Goal: Download file/media

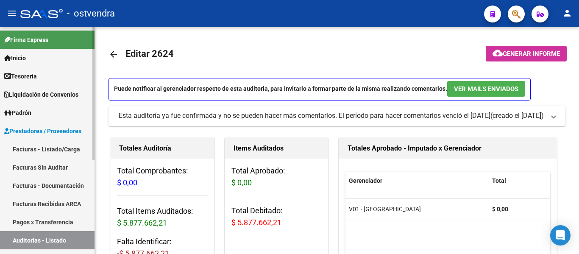
click at [40, 238] on link "Auditorías - Listado" at bounding box center [47, 240] width 94 height 18
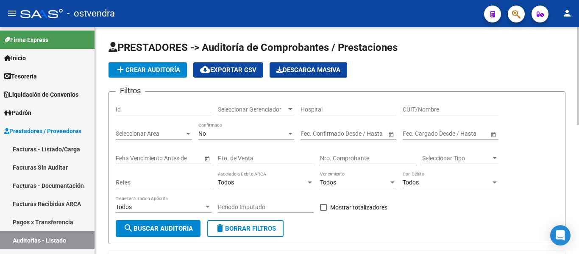
click at [230, 129] on div "No Confirmado" at bounding box center [246, 130] width 96 height 17
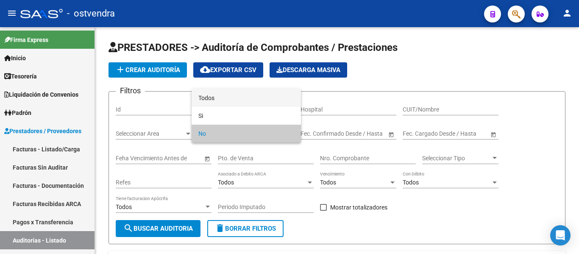
click at [221, 98] on span "Todos" at bounding box center [246, 98] width 96 height 18
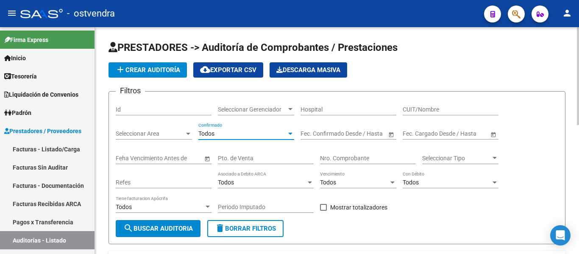
click at [348, 156] on input "Nro. Comprobante" at bounding box center [368, 158] width 96 height 7
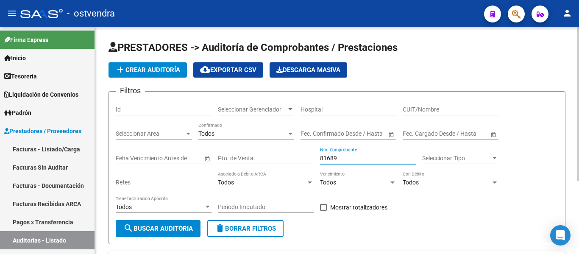
scroll to position [107, 0]
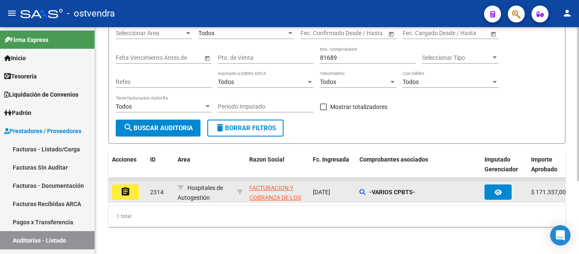
click at [358, 185] on datatable-body-cell "-VARIOS CPBTS-" at bounding box center [418, 191] width 125 height 21
click at [361, 181] on datatable-body-cell "-VARIOS CPBTS-" at bounding box center [418, 191] width 125 height 21
click at [361, 189] on div "-VARIOS CPBTS-" at bounding box center [418, 192] width 118 height 10
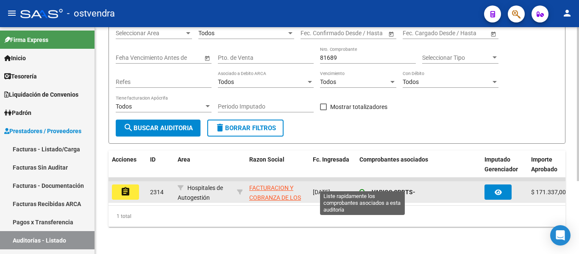
click at [362, 189] on icon at bounding box center [362, 192] width 6 height 6
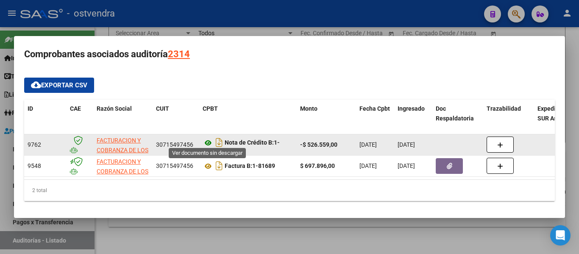
click at [206, 138] on icon at bounding box center [207, 143] width 11 height 10
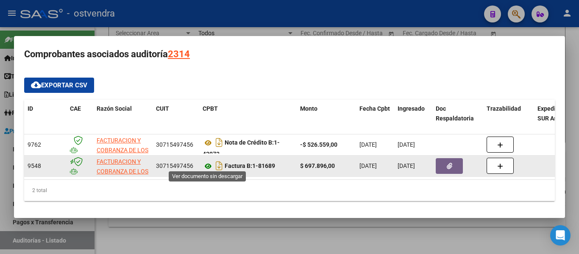
click at [212, 163] on icon at bounding box center [207, 166] width 11 height 10
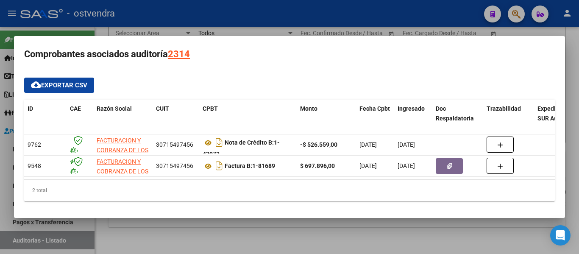
click at [233, 11] on div at bounding box center [289, 127] width 579 height 254
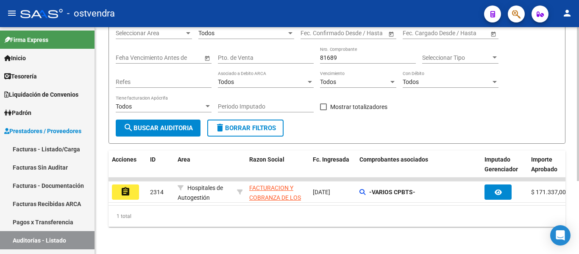
click at [349, 54] on input "81689" at bounding box center [368, 57] width 96 height 7
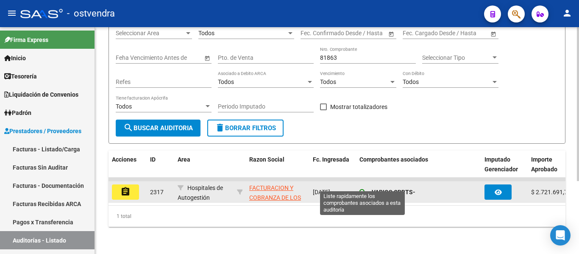
click at [360, 189] on icon at bounding box center [362, 192] width 6 height 6
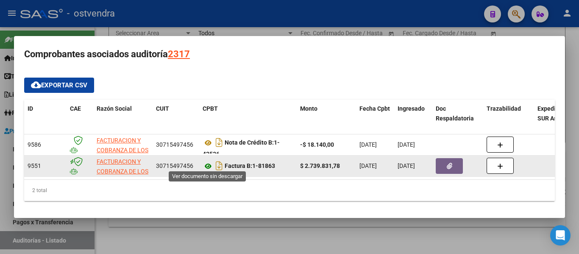
click at [209, 161] on icon at bounding box center [207, 166] width 11 height 10
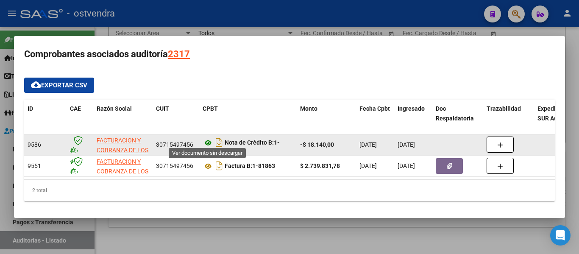
click at [209, 138] on icon at bounding box center [207, 143] width 11 height 10
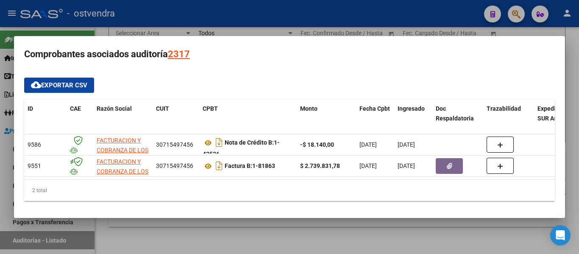
click at [243, 26] on div at bounding box center [289, 127] width 579 height 254
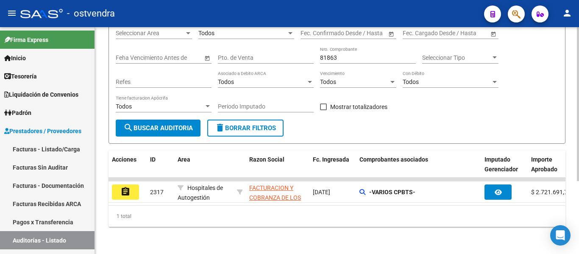
click at [360, 54] on input "81863" at bounding box center [368, 57] width 96 height 7
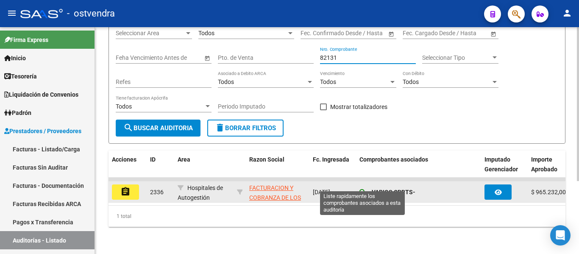
type input "82131"
click at [360, 189] on icon at bounding box center [362, 192] width 6 height 6
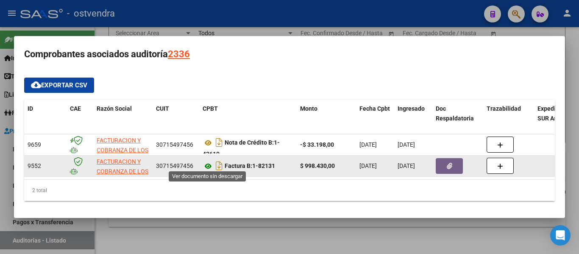
click at [206, 163] on icon at bounding box center [207, 166] width 11 height 10
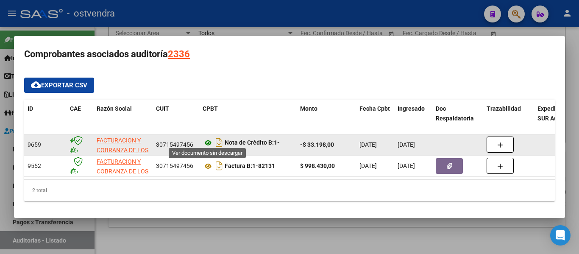
click at [208, 141] on icon at bounding box center [207, 143] width 11 height 10
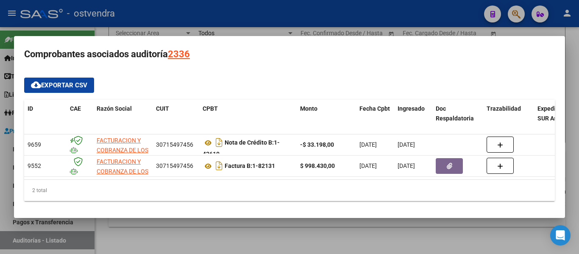
click at [205, 16] on div at bounding box center [289, 127] width 579 height 254
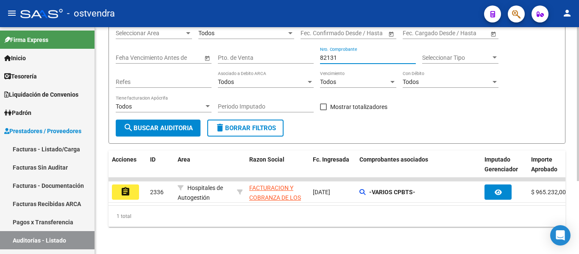
drag, startPoint x: 357, startPoint y: 50, endPoint x: 285, endPoint y: 65, distance: 73.2
click at [285, 65] on div "Filtros Id Seleccionar Gerenciador Seleccionar Gerenciador Hospital CUIT/Nombre…" at bounding box center [337, 59] width 442 height 122
type input "3"
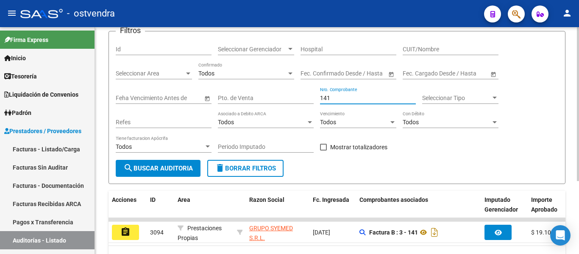
scroll to position [60, 0]
type input "1"
click at [357, 98] on input "Nro. Comprobante" at bounding box center [368, 98] width 96 height 7
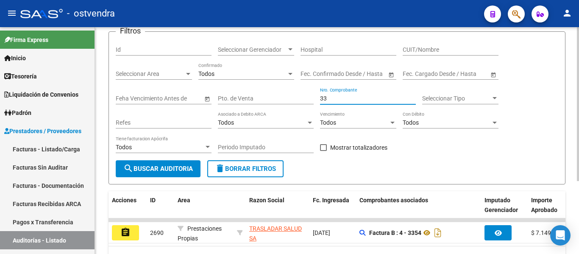
type input "3"
click at [235, 112] on div "Todos Asociado a Debito ARCA" at bounding box center [266, 119] width 96 height 17
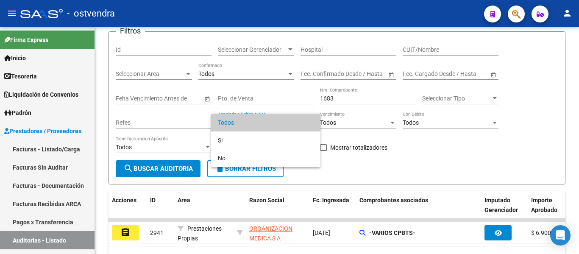
click at [215, 195] on div at bounding box center [289, 127] width 579 height 254
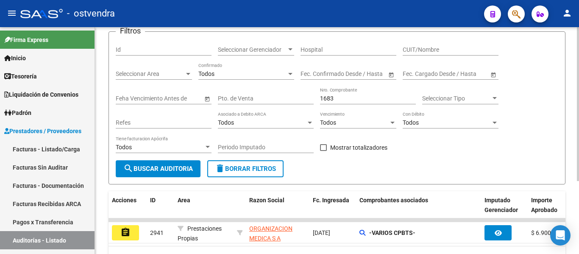
click at [364, 100] on input "1683" at bounding box center [368, 98] width 96 height 7
type input "1"
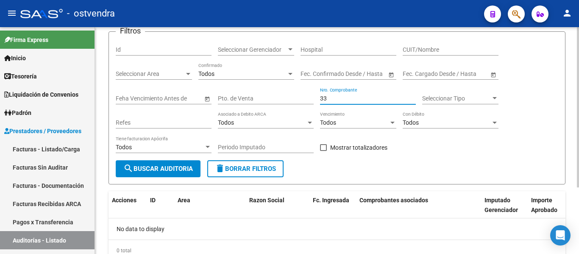
type input "3"
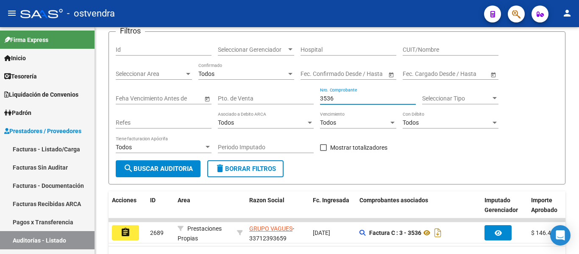
type input "3536"
